Goal: Task Accomplishment & Management: Manage account settings

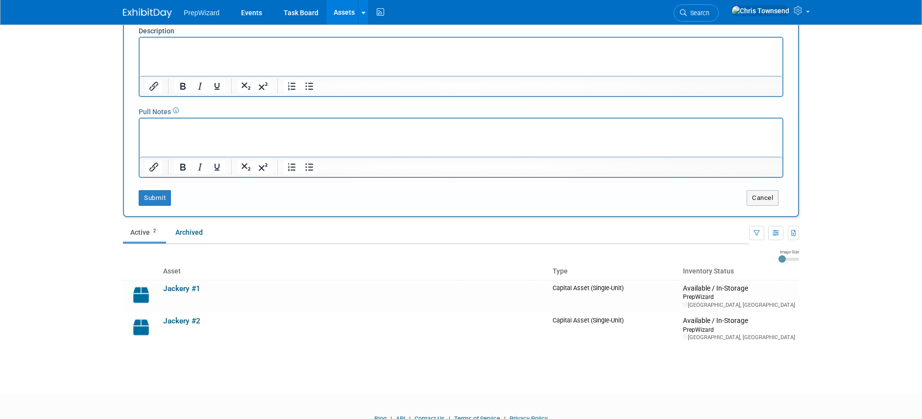
scroll to position [390, 0]
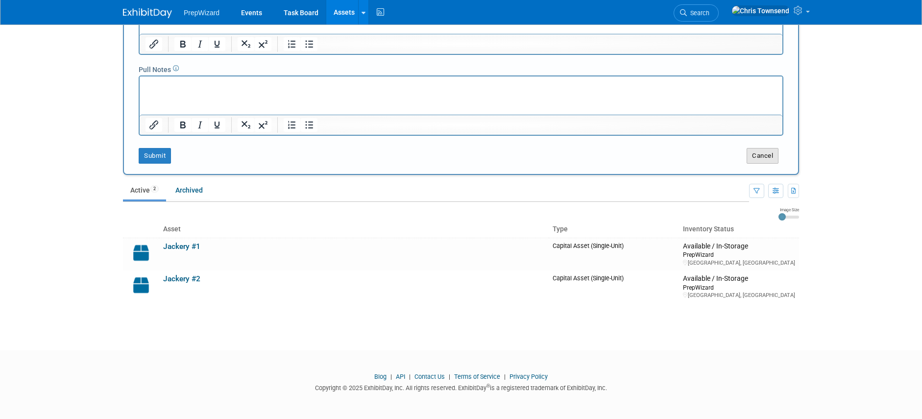
click at [761, 156] on button "Cancel" at bounding box center [762, 156] width 32 height 16
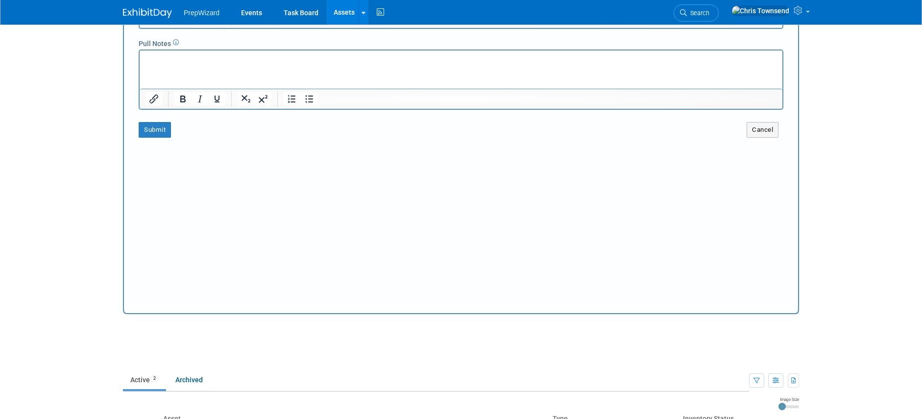
scroll to position [0, 0]
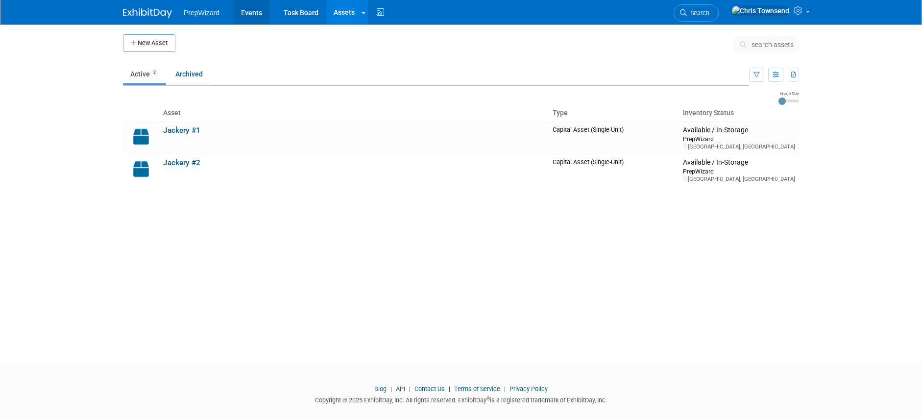
click at [245, 15] on link "Events" at bounding box center [252, 12] width 36 height 24
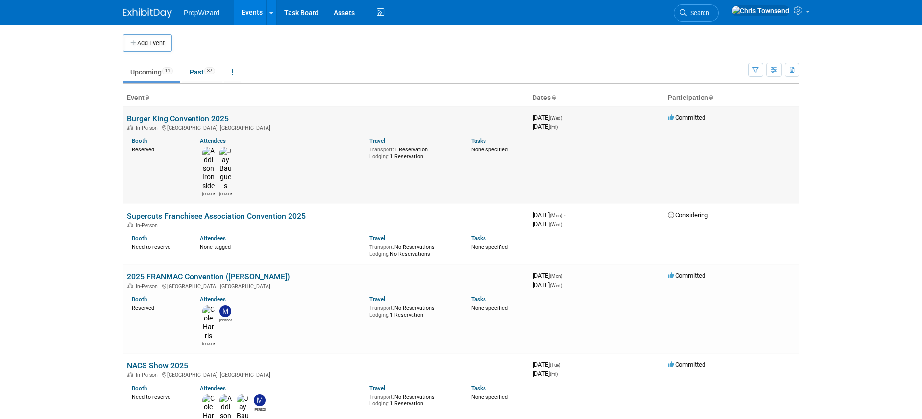
click at [161, 118] on link "Burger King Convention 2025" at bounding box center [178, 118] width 102 height 9
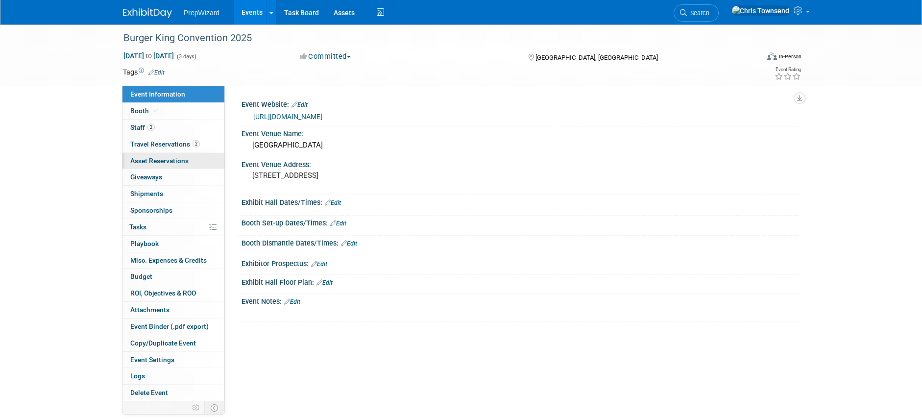
click at [164, 163] on span "Asset Reservations 0" at bounding box center [159, 161] width 58 height 8
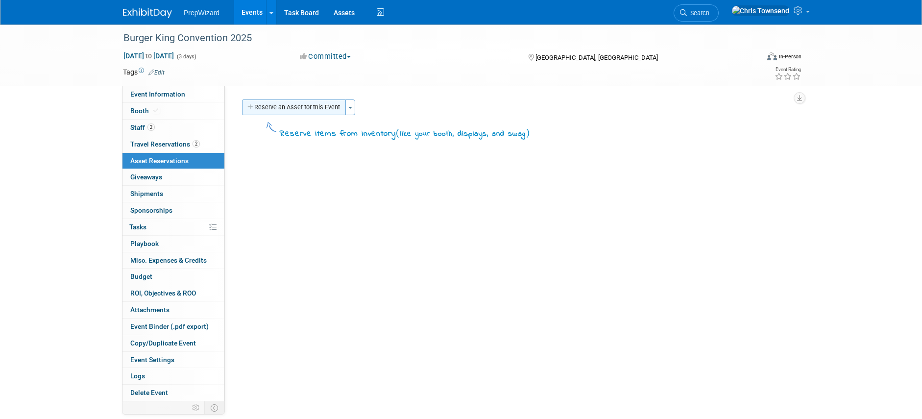
click at [276, 110] on button "Reserve an Asset for this Event" at bounding box center [294, 107] width 104 height 16
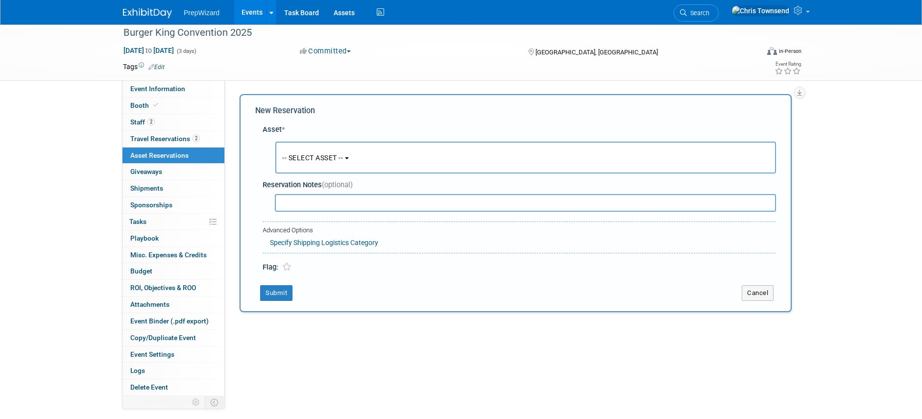
scroll to position [10, 0]
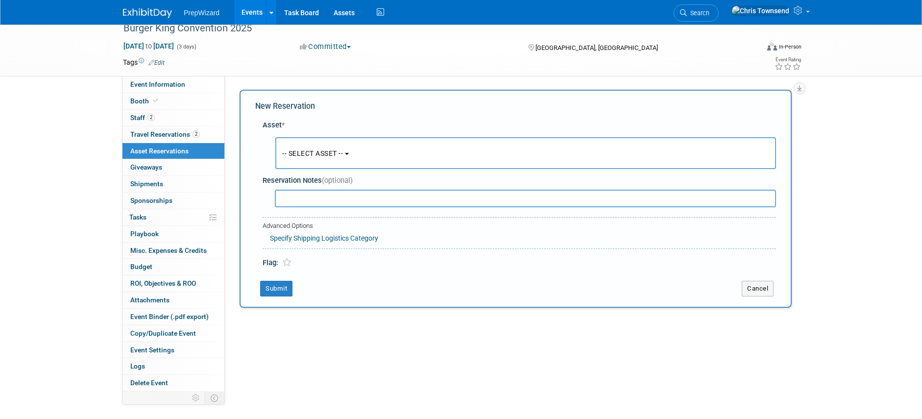
click at [361, 240] on link "Specify Shipping Logistics Category" at bounding box center [324, 238] width 108 height 8
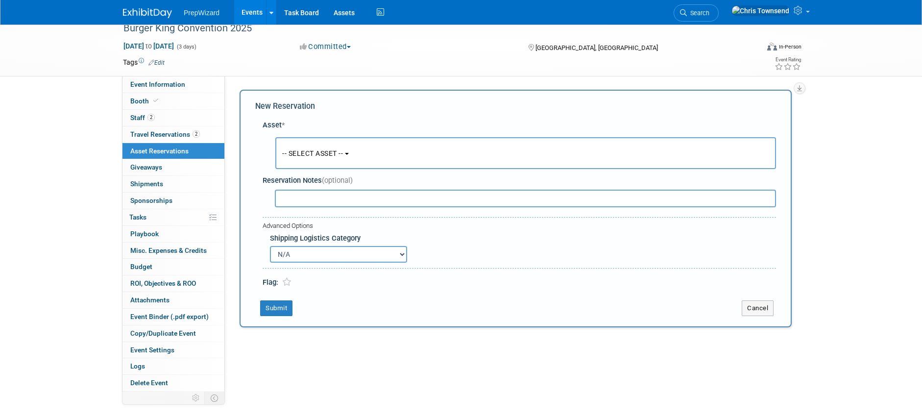
click at [401, 255] on select "N/A Advance Warehouse Direct Shipment Other" at bounding box center [338, 254] width 137 height 17
click at [399, 255] on select "N/A Advance Warehouse Direct Shipment Other" at bounding box center [338, 254] width 137 height 17
click at [322, 257] on select "N/A Advance Warehouse Direct Shipment Other" at bounding box center [338, 254] width 137 height 17
click at [349, 153] on b "button" at bounding box center [347, 154] width 4 height 2
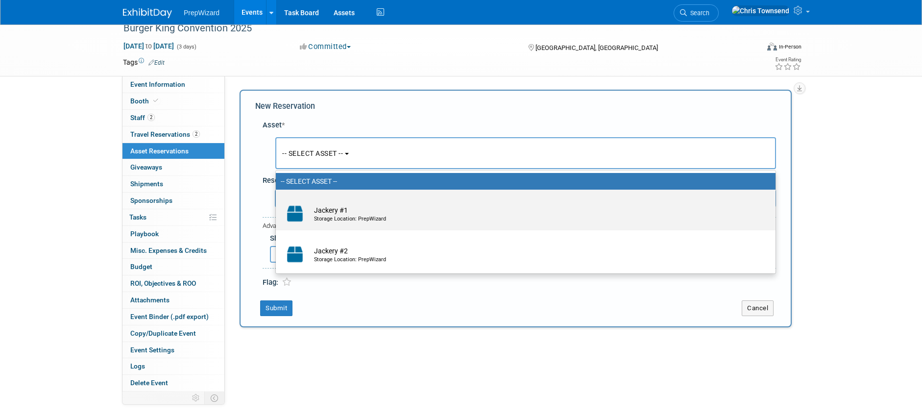
click at [357, 218] on div "Storage Location: PrepWizard" at bounding box center [535, 219] width 442 height 8
click at [277, 201] on input "Jackery #1 Storage Location: PrepWizard" at bounding box center [274, 198] width 6 height 6
select select "10720550"
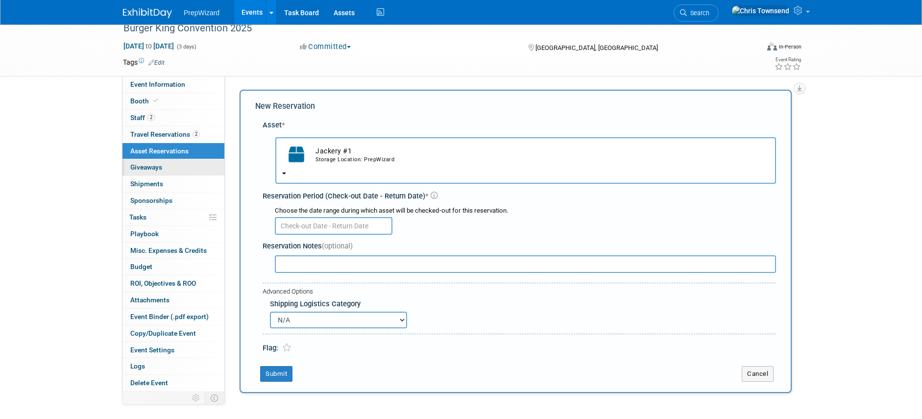
click at [148, 167] on span "Giveaways 0" at bounding box center [146, 167] width 32 height 8
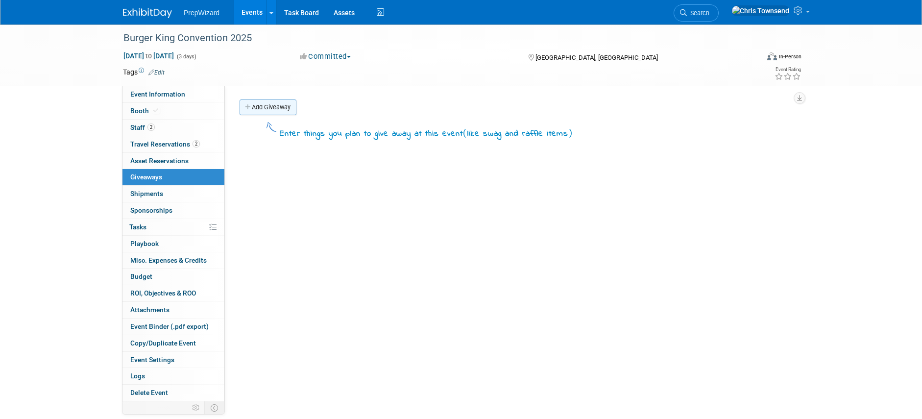
click at [270, 104] on link "Add Giveaway" at bounding box center [267, 107] width 57 height 16
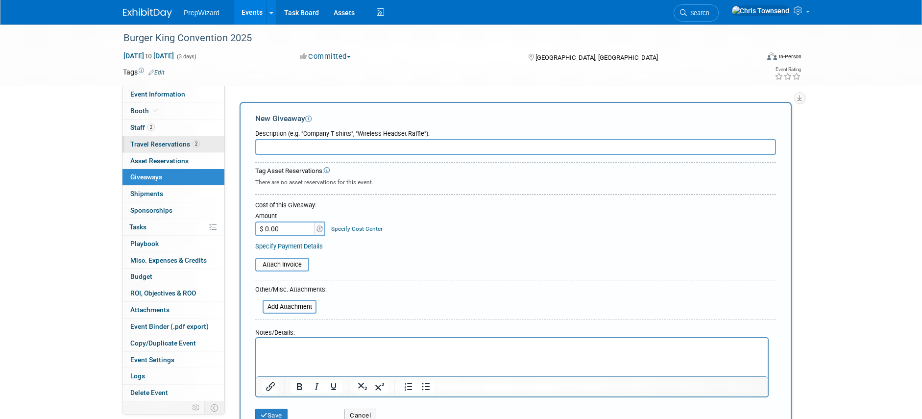
click at [158, 144] on span "Travel Reservations 2" at bounding box center [165, 144] width 70 height 8
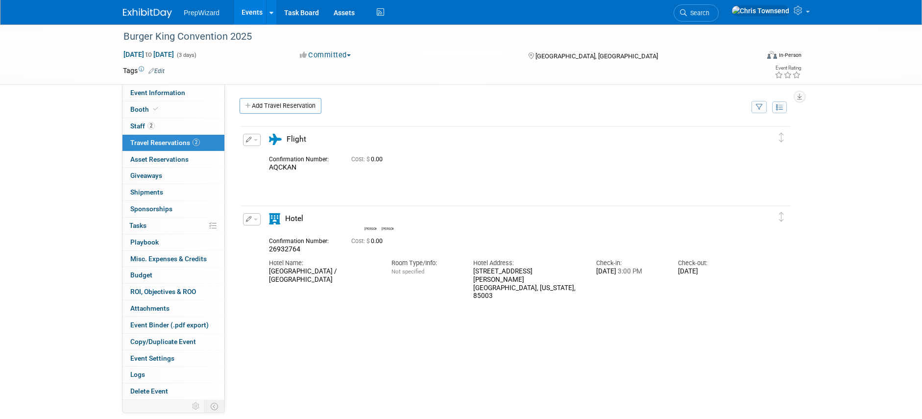
scroll to position [2, 0]
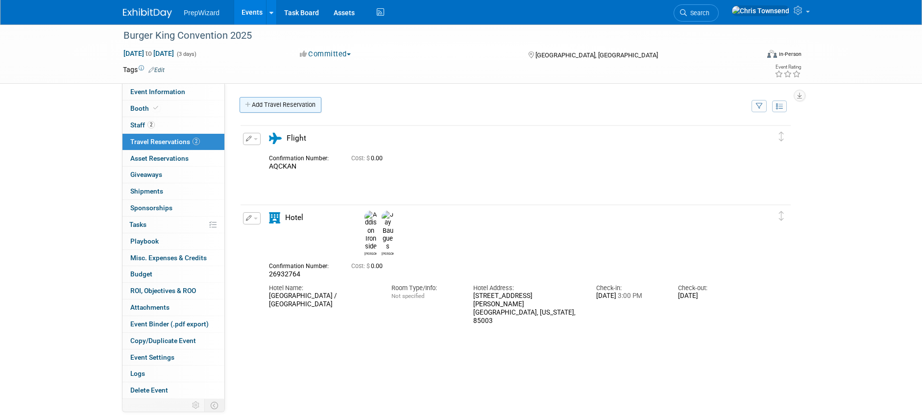
click at [298, 107] on link "Add Travel Reservation" at bounding box center [280, 105] width 82 height 16
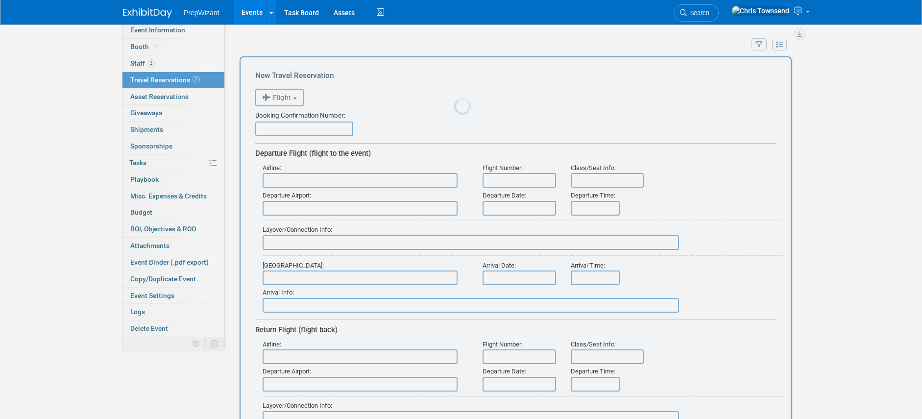
scroll to position [0, 0]
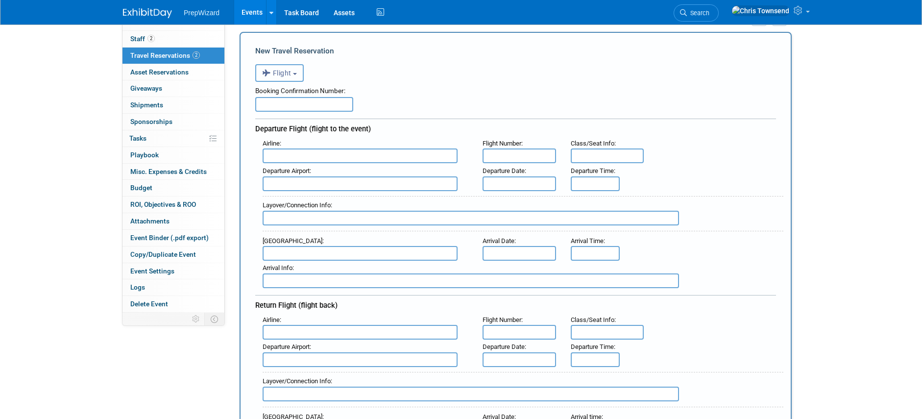
click at [297, 74] on b "button" at bounding box center [295, 74] width 4 height 2
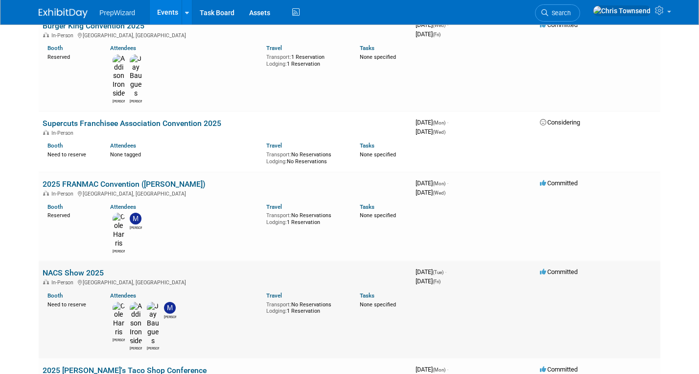
scroll to position [96, 0]
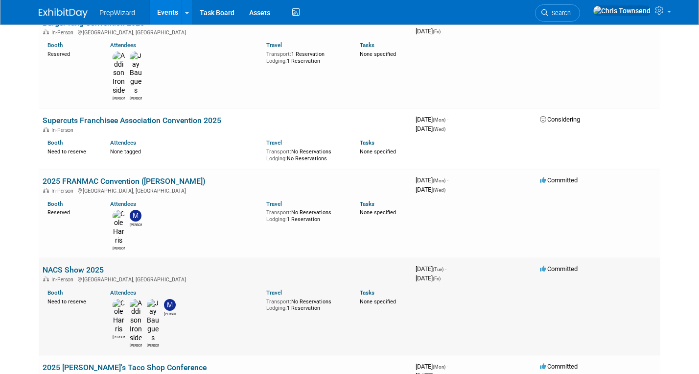
click at [78, 265] on link "NACS Show 2025" at bounding box center [73, 269] width 61 height 9
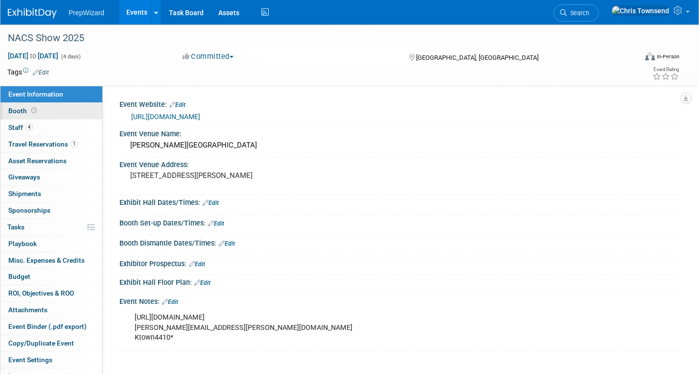
click at [20, 109] on span "Booth" at bounding box center [23, 111] width 30 height 8
